Goal: Task Accomplishment & Management: Manage account settings

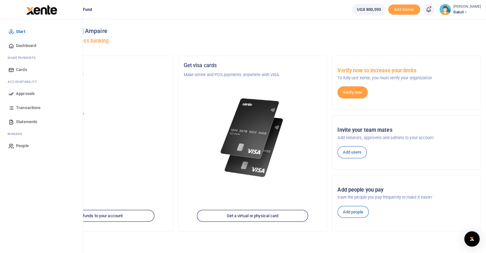
click at [11, 95] on icon at bounding box center [11, 94] width 6 height 6
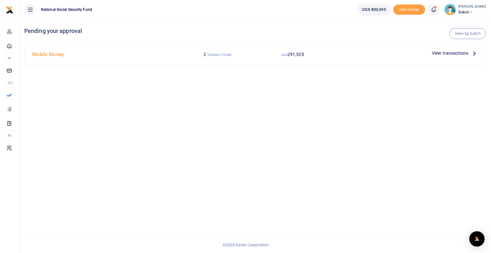
click at [448, 52] on span "View transactions" at bounding box center [450, 53] width 36 height 7
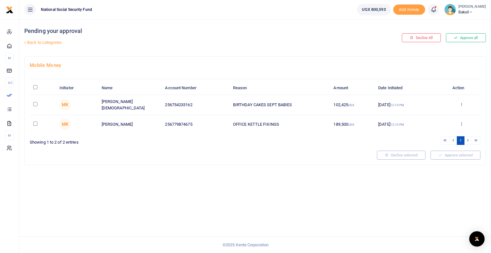
click at [463, 122] on icon at bounding box center [462, 124] width 4 height 4
click at [434, 146] on link "Decline" at bounding box center [438, 147] width 51 height 9
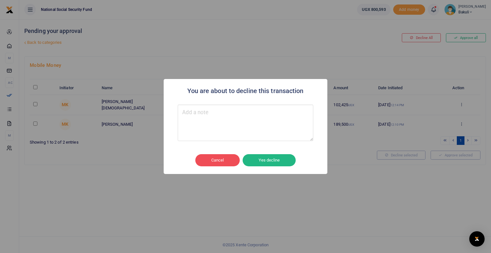
click at [198, 114] on textarea "Type your message here" at bounding box center [246, 123] width 136 height 36
type textarea "The cost is for multiple things. include in the narration"
click at [266, 159] on button "Yes decline" at bounding box center [269, 160] width 53 height 12
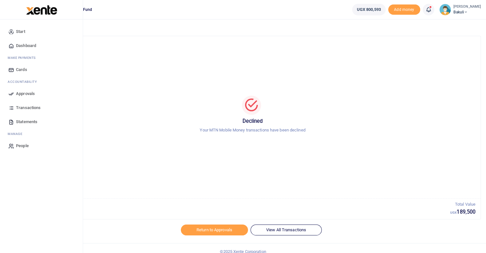
click at [12, 96] on icon at bounding box center [11, 94] width 6 height 6
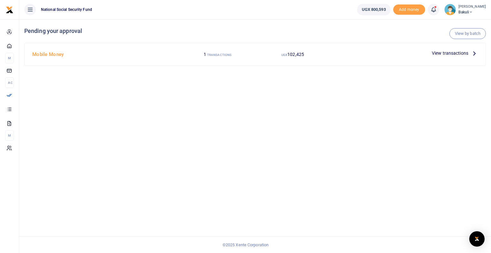
click at [454, 51] on span "View transactions" at bounding box center [450, 53] width 36 height 7
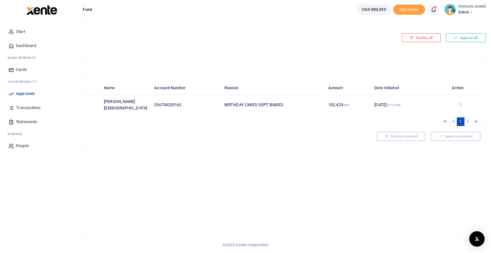
click at [20, 108] on span "Transactions" at bounding box center [28, 108] width 25 height 6
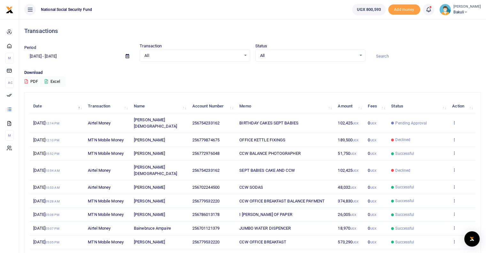
click at [453, 120] on icon at bounding box center [454, 122] width 4 height 4
click at [425, 128] on link "View details" at bounding box center [431, 129] width 51 height 9
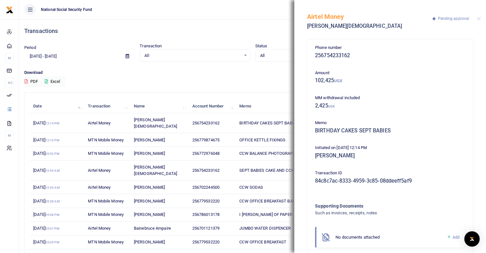
click at [203, 72] on p "Download" at bounding box center [252, 72] width 457 height 7
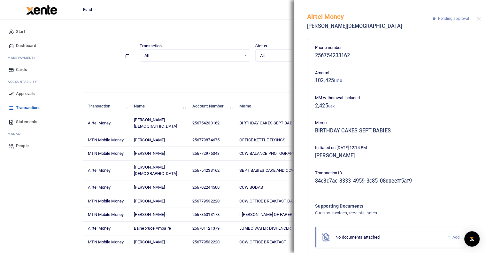
click at [10, 95] on icon at bounding box center [11, 94] width 6 height 6
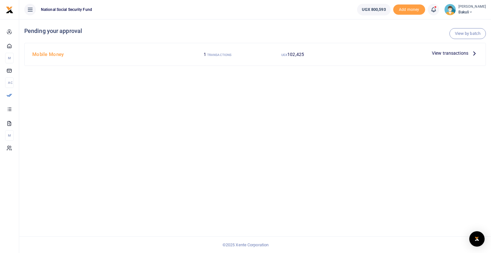
click at [463, 54] on span "View transactions" at bounding box center [450, 53] width 36 height 7
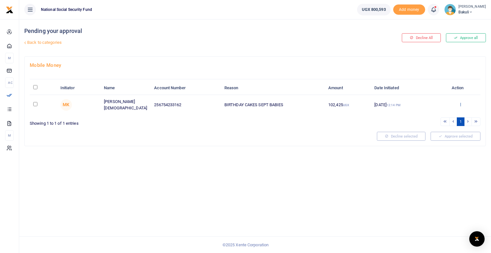
click at [460, 103] on icon at bounding box center [461, 104] width 4 height 4
click at [433, 115] on link "Approve" at bounding box center [437, 114] width 51 height 9
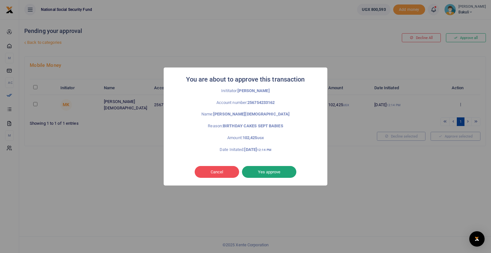
click at [269, 174] on button "Yes approve" at bounding box center [269, 172] width 54 height 12
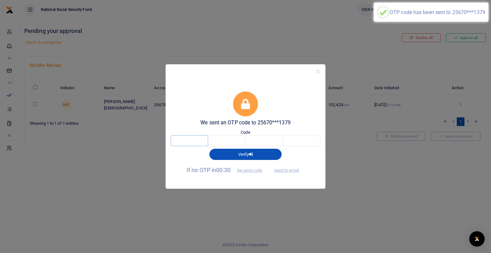
click at [181, 140] on input "text" at bounding box center [189, 140] width 37 height 11
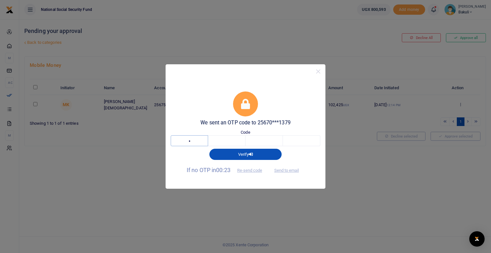
type input "9"
type input "7"
type input "4"
type input "1"
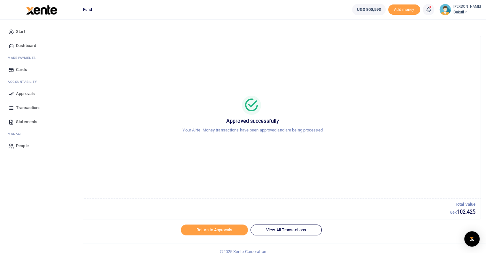
click at [11, 94] on icon at bounding box center [11, 94] width 6 height 6
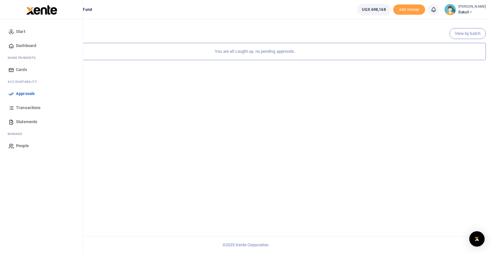
click at [13, 93] on icon at bounding box center [11, 94] width 6 height 6
